Goal: Transaction & Acquisition: Subscribe to service/newsletter

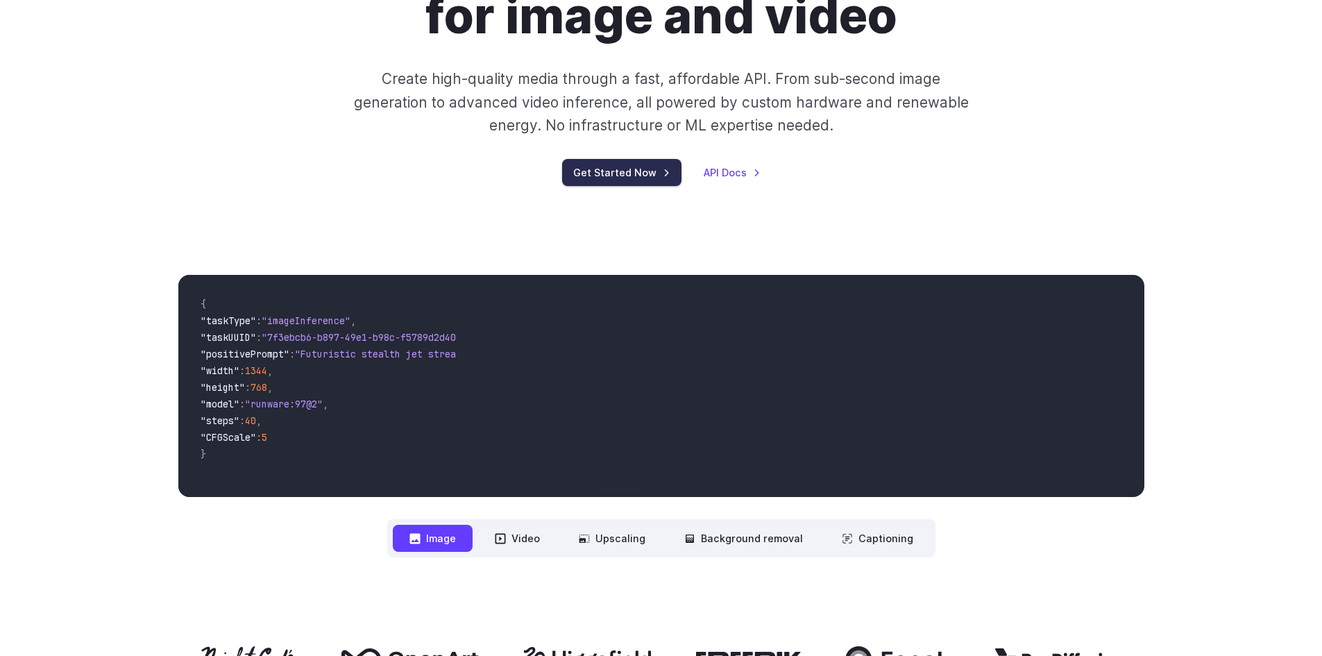
click at [635, 176] on link "Get Started Now" at bounding box center [621, 172] width 119 height 27
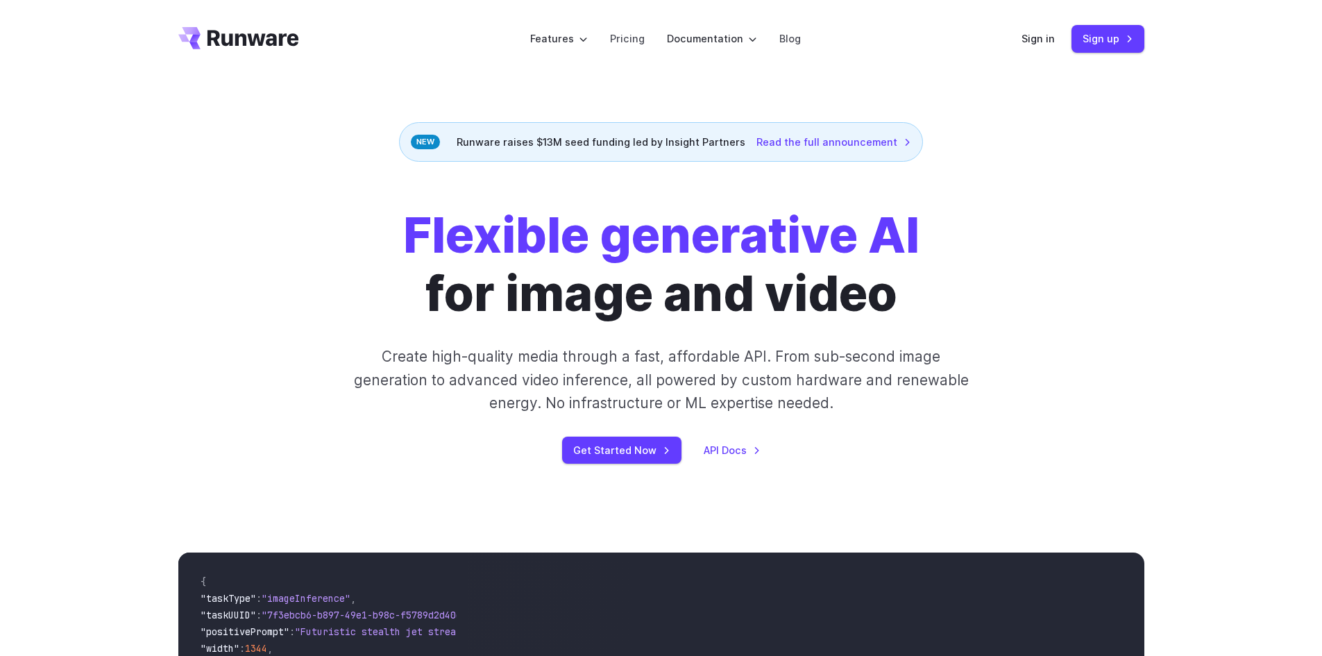
click at [1155, 40] on header "Features Tasks Image generation Video generation Sonic Inference Engine™ Models…" at bounding box center [661, 39] width 999 height 78
click at [1124, 35] on link "Sign up" at bounding box center [1107, 38] width 73 height 27
click at [1051, 40] on link "Sign in" at bounding box center [1037, 39] width 33 height 16
